Goal: Information Seeking & Learning: Compare options

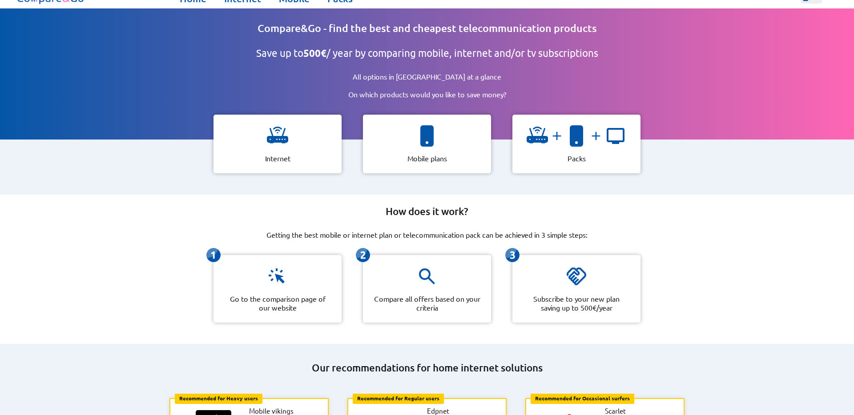
scroll to position [14, 0]
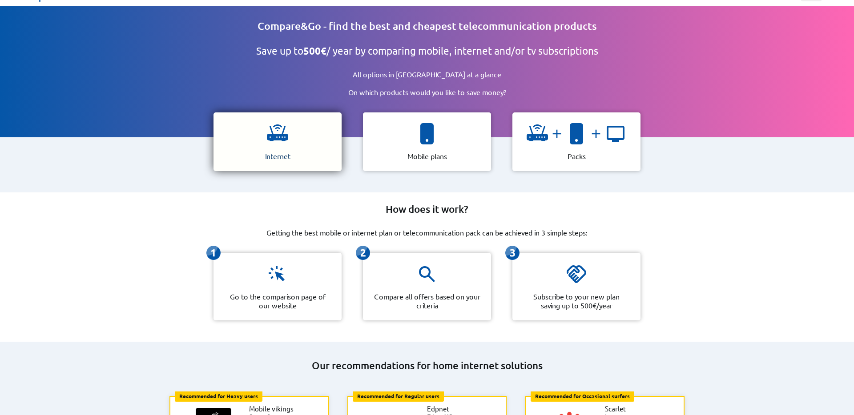
click at [283, 145] on div "Internet" at bounding box center [277, 141] width 128 height 59
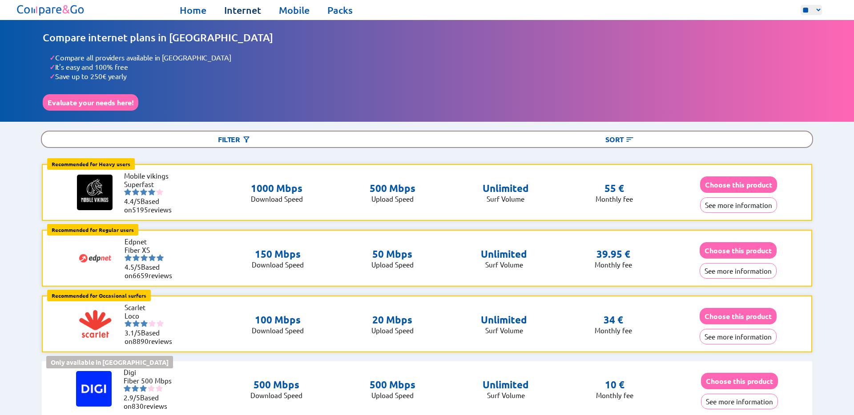
click at [238, 8] on link "Internet" at bounding box center [242, 10] width 37 height 12
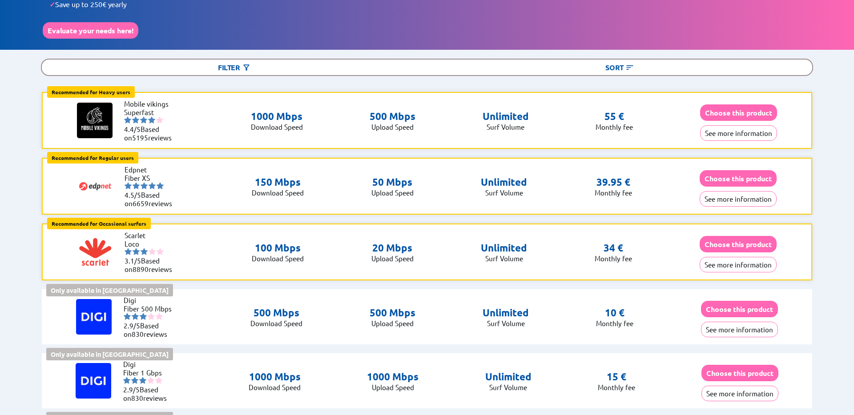
scroll to position [40, 0]
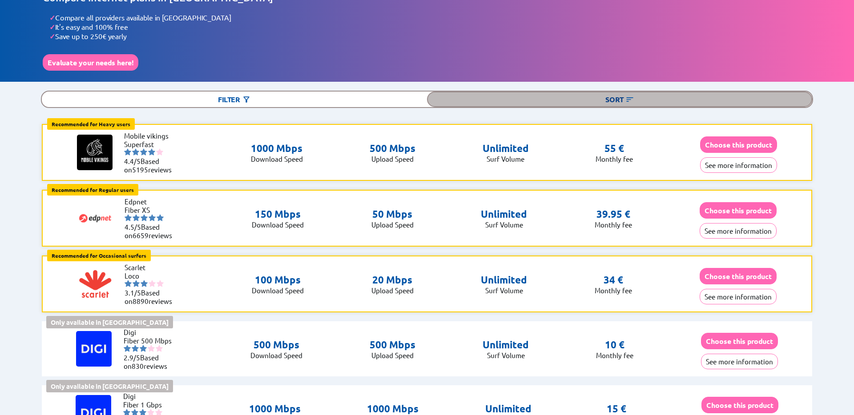
click at [609, 92] on div "Sort" at bounding box center [619, 100] width 385 height 16
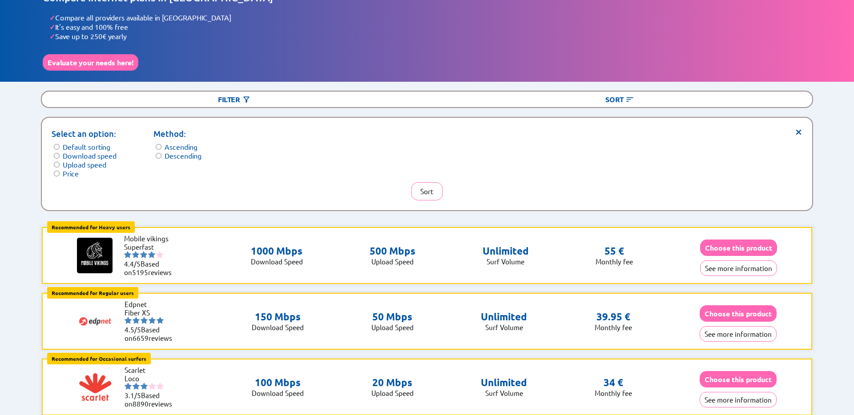
click at [69, 169] on label "Price" at bounding box center [71, 173] width 16 height 9
click at [432, 185] on button "Sort" at bounding box center [427, 191] width 32 height 18
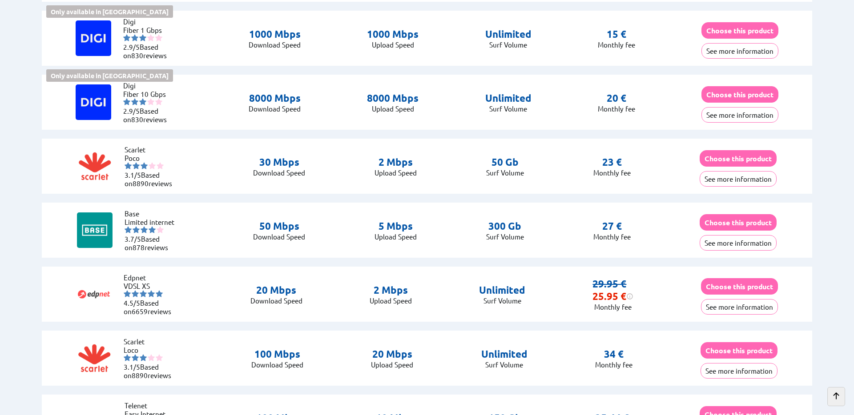
scroll to position [370, 0]
